Goal: Check status: Check status

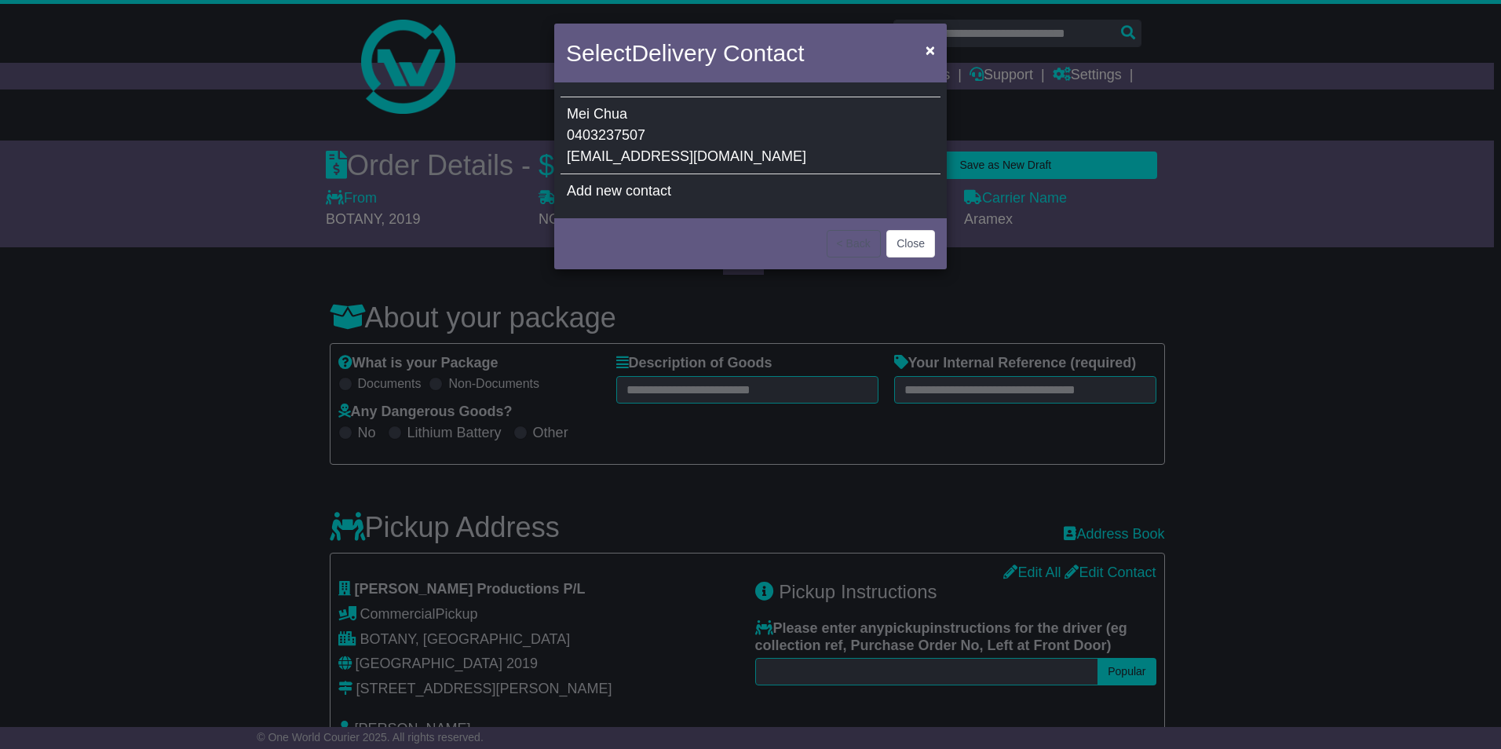
select select "****"
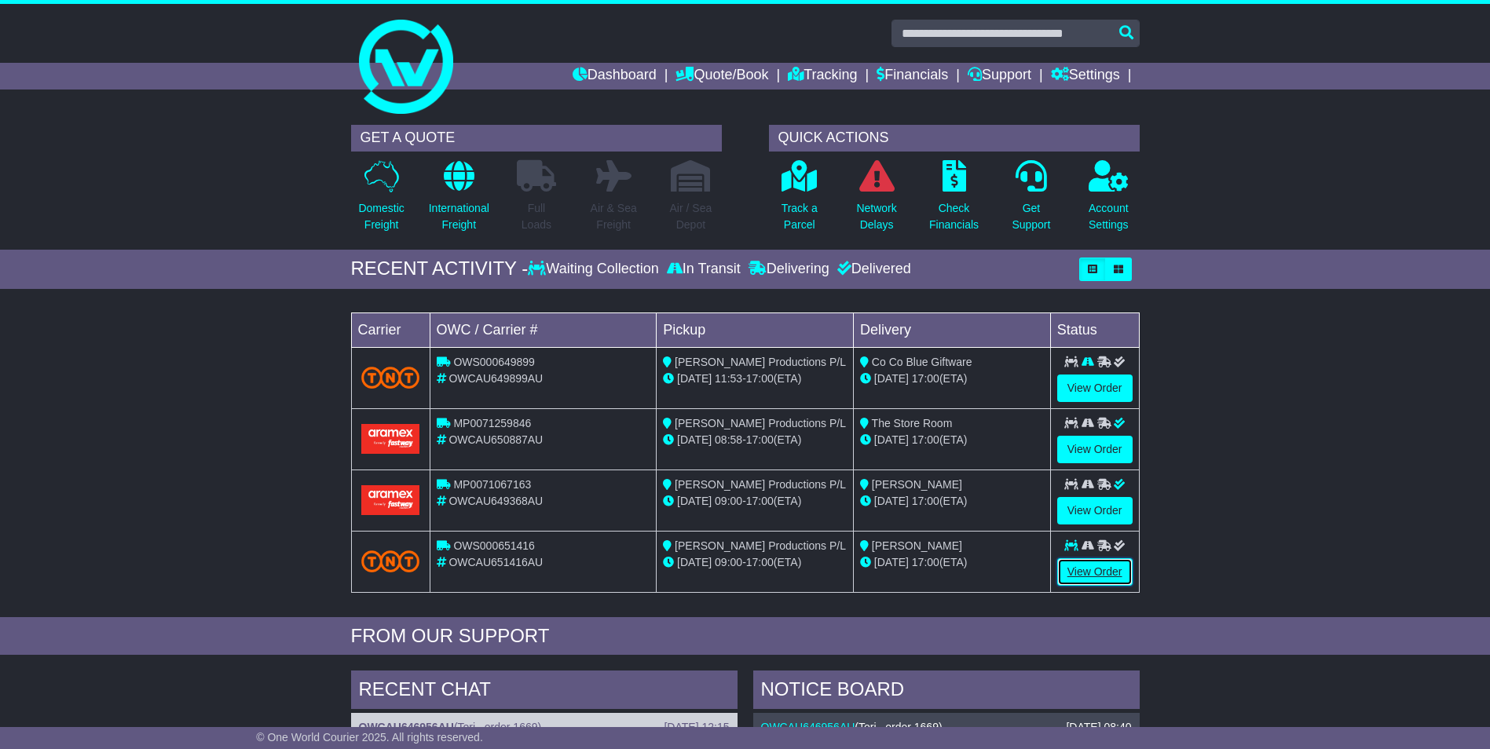
click at [1081, 570] on link "View Order" at bounding box center [1094, 571] width 75 height 27
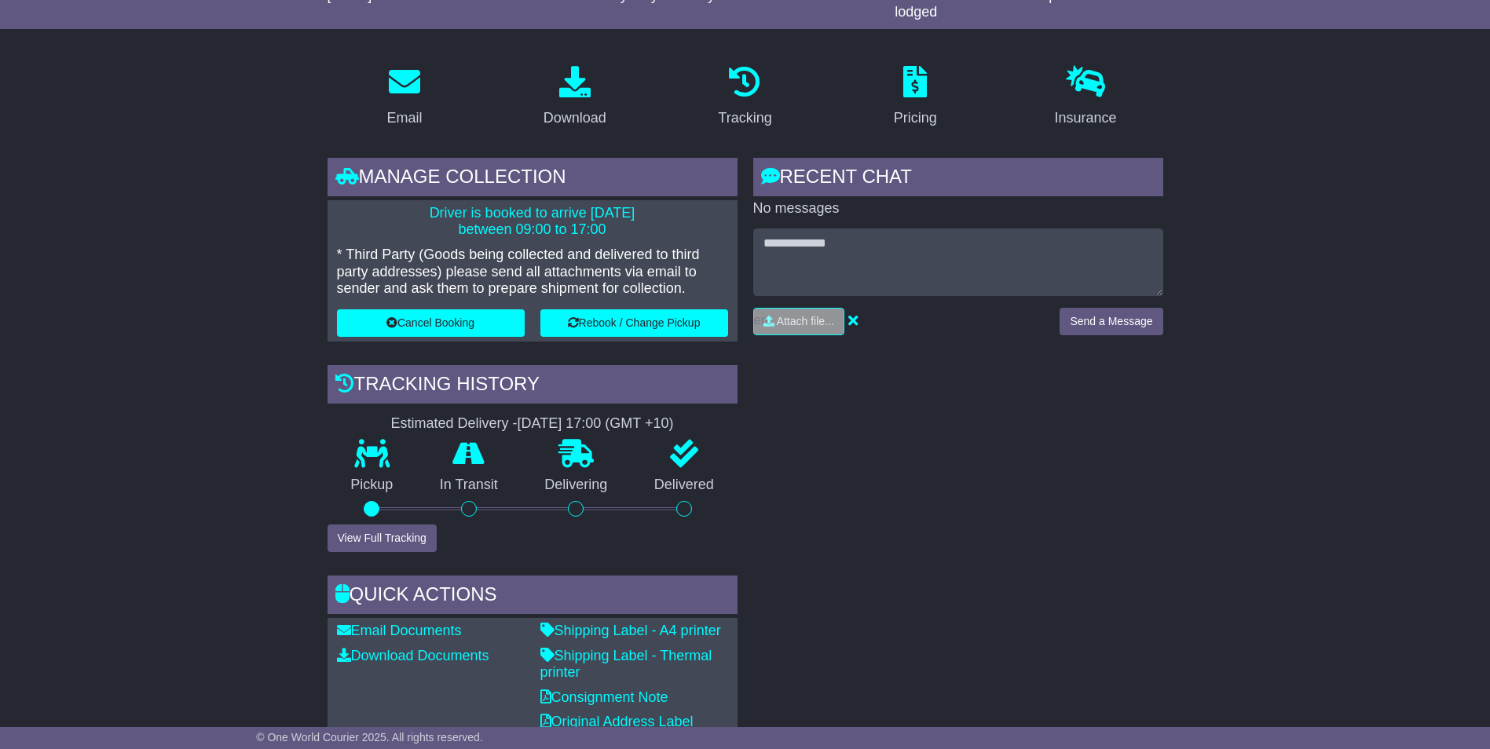
scroll to position [236, 0]
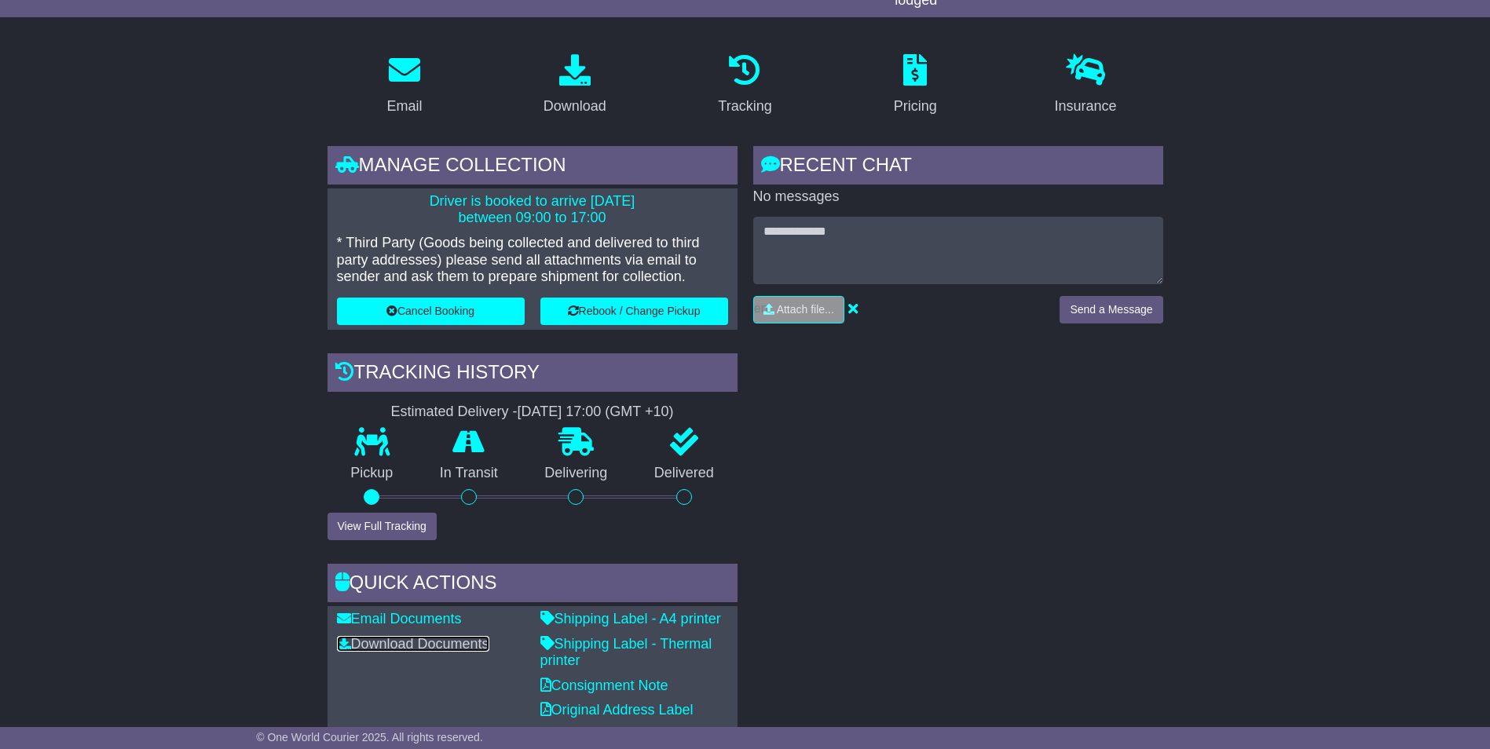
click at [464, 644] on link "Download Documents" at bounding box center [413, 644] width 152 height 16
